Goal: Information Seeking & Learning: Understand process/instructions

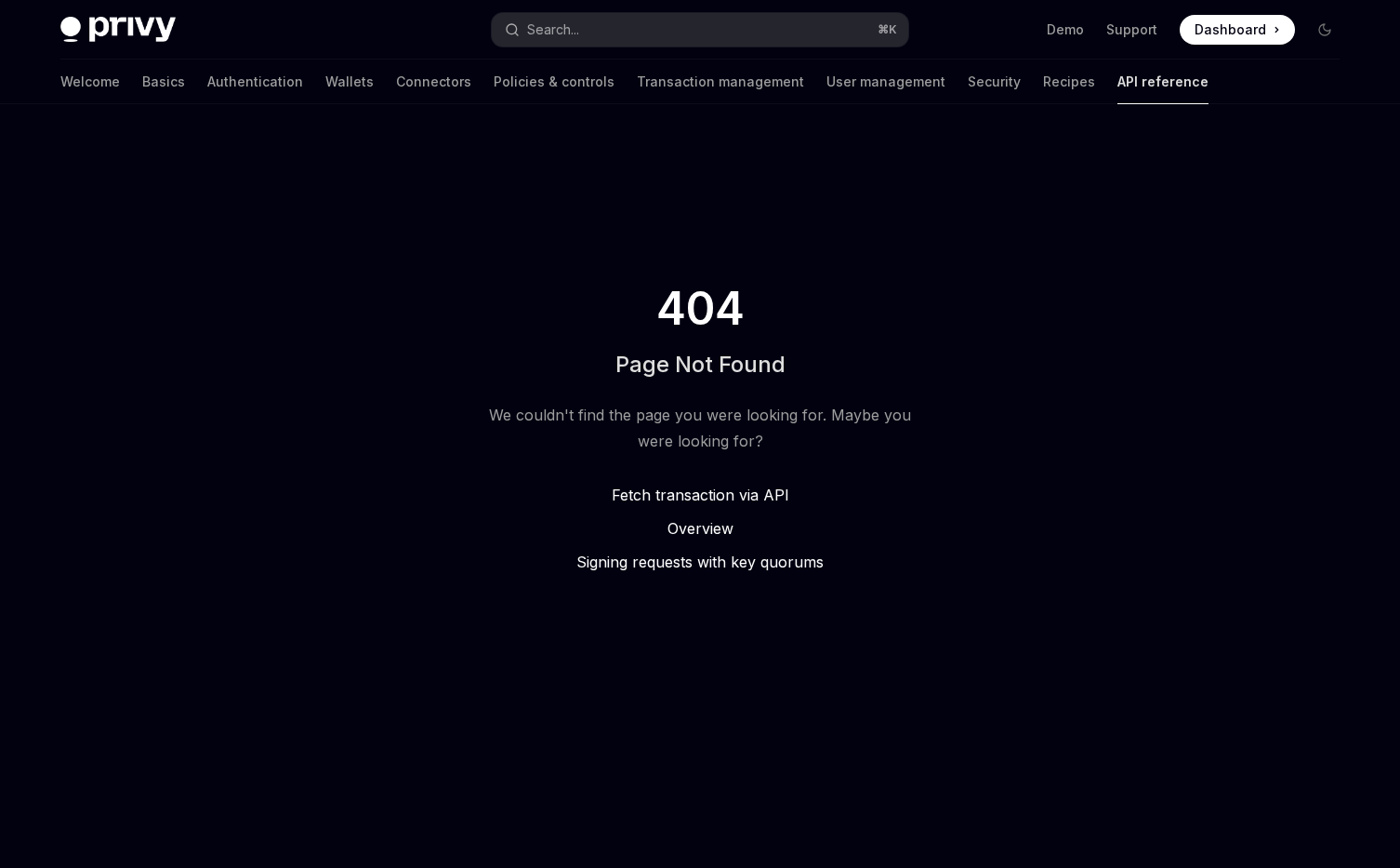
type textarea "*"
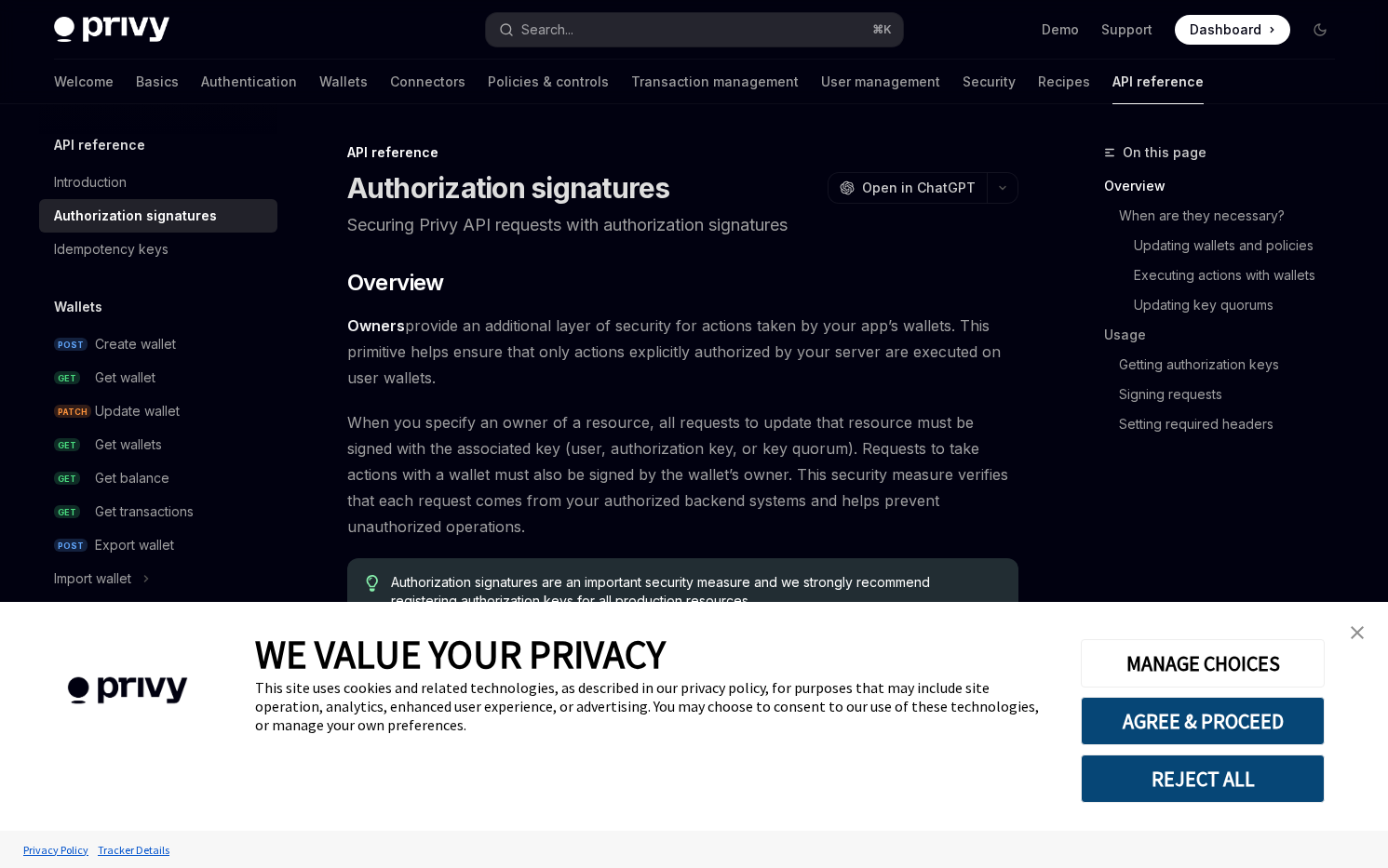
click at [1367, 627] on link "close banner" at bounding box center [1356, 631] width 37 height 37
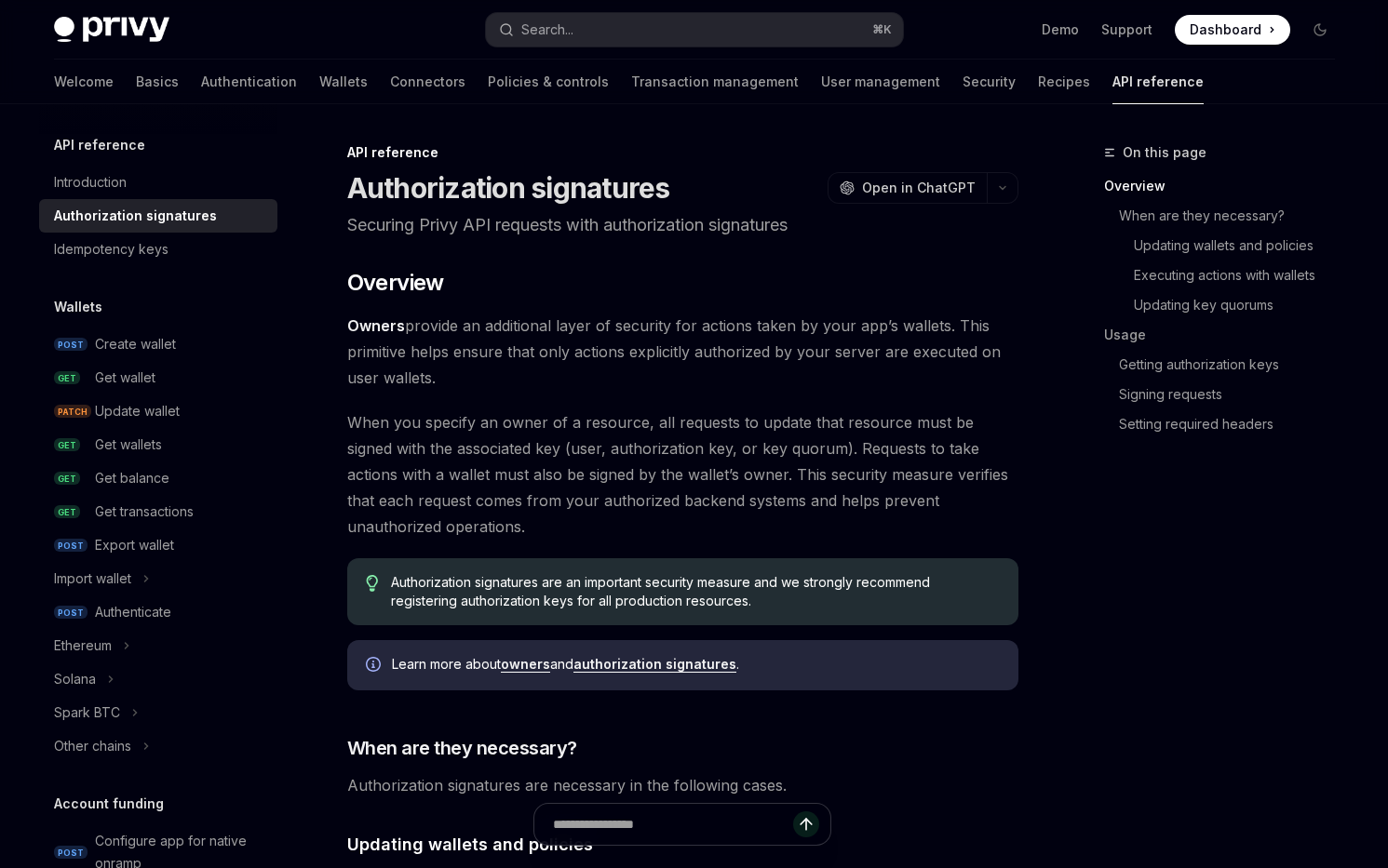
click at [669, 662] on link "authorization signatures" at bounding box center [654, 664] width 163 height 17
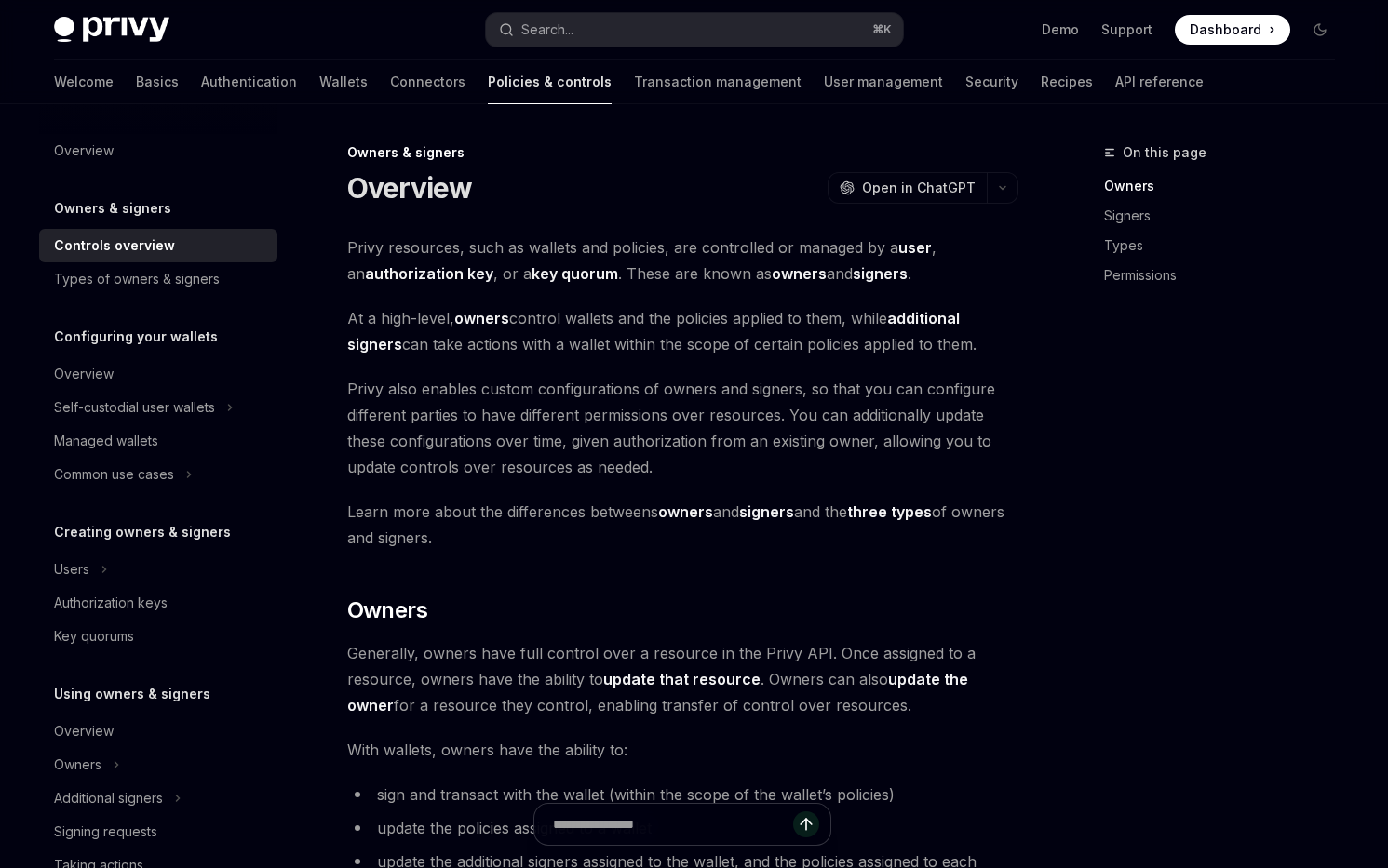
type textarea "*"
